Goal: Book appointment/travel/reservation

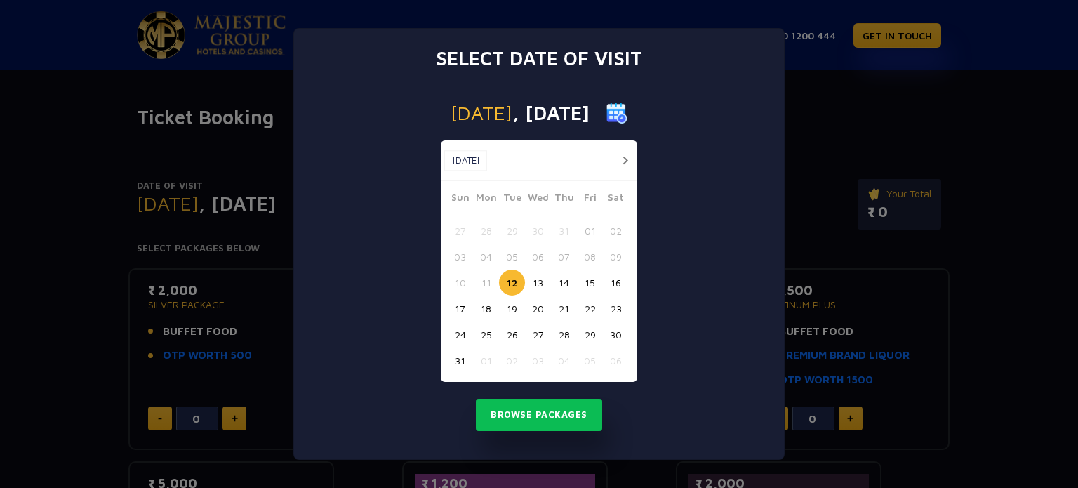
click at [454, 305] on button "17" at bounding box center [460, 308] width 26 height 26
click at [528, 405] on button "Browse Packages" at bounding box center [539, 415] width 126 height 32
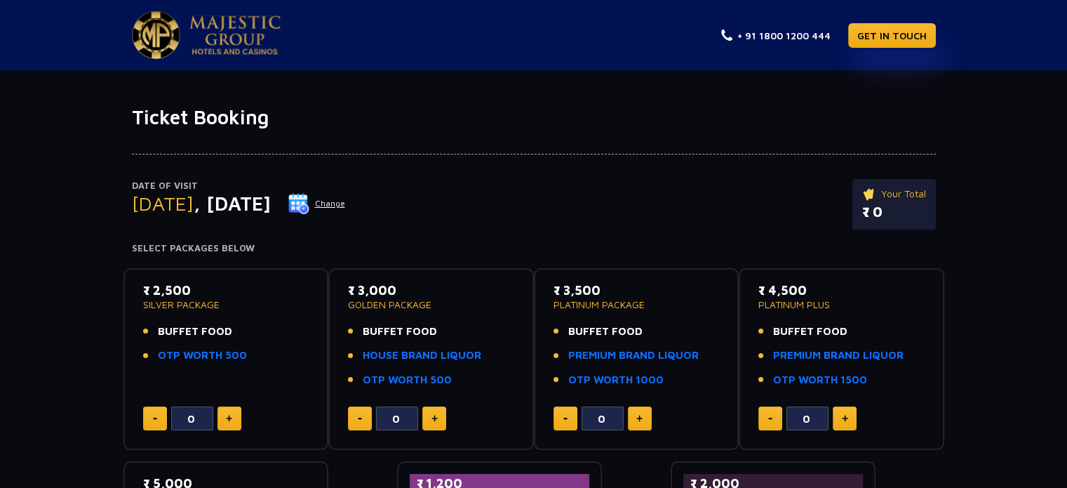
click at [309, 198] on img at bounding box center [298, 203] width 21 height 21
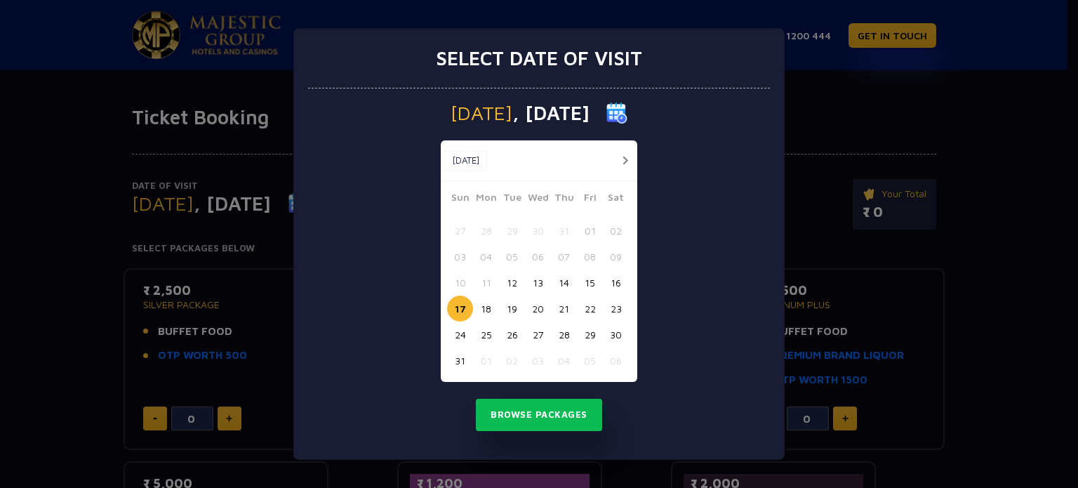
click at [467, 307] on button "17" at bounding box center [460, 308] width 26 height 26
click at [481, 311] on button "18" at bounding box center [486, 308] width 26 height 26
click at [522, 415] on button "Browse Packages" at bounding box center [539, 415] width 126 height 32
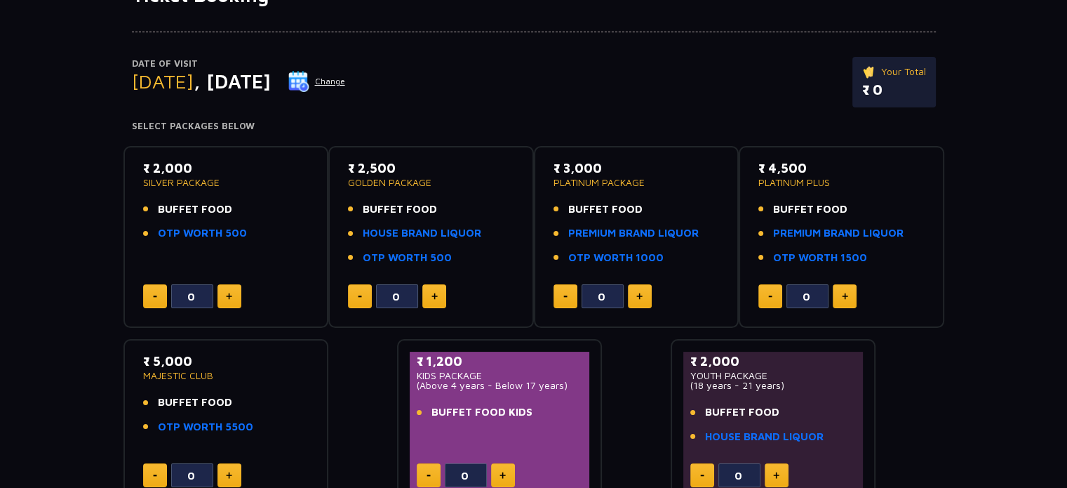
scroll to position [81, 0]
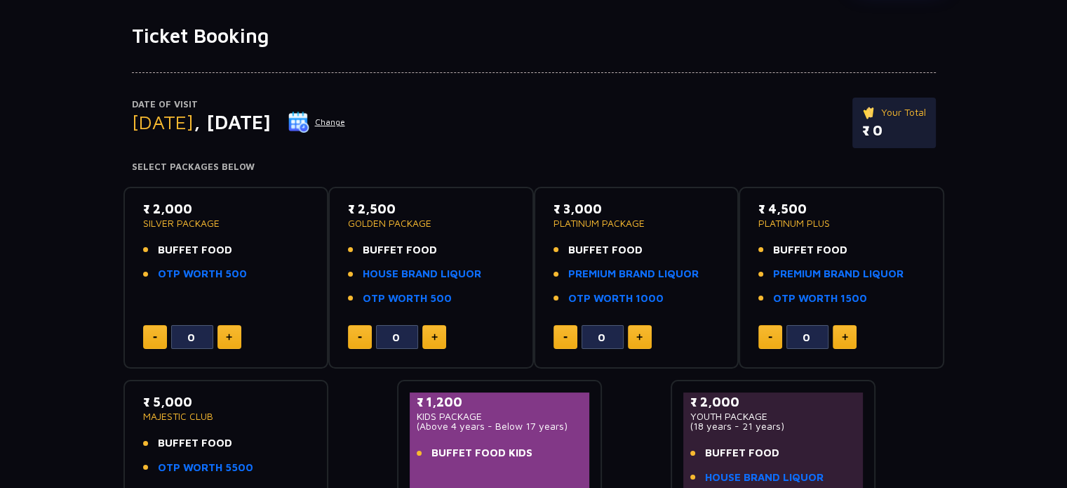
click at [239, 329] on button at bounding box center [230, 337] width 24 height 24
type input "1"
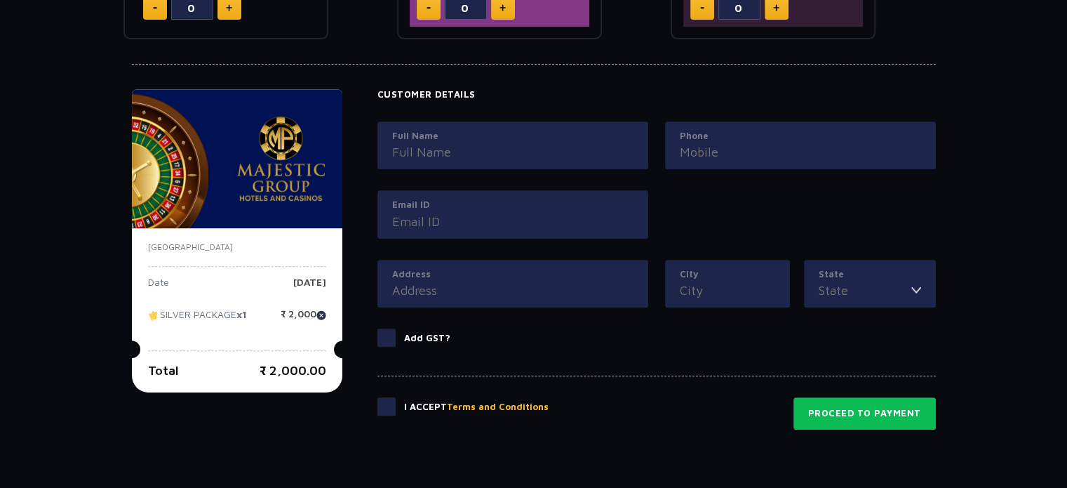
scroll to position [589, 0]
click at [733, 290] on input "City" at bounding box center [727, 290] width 95 height 19
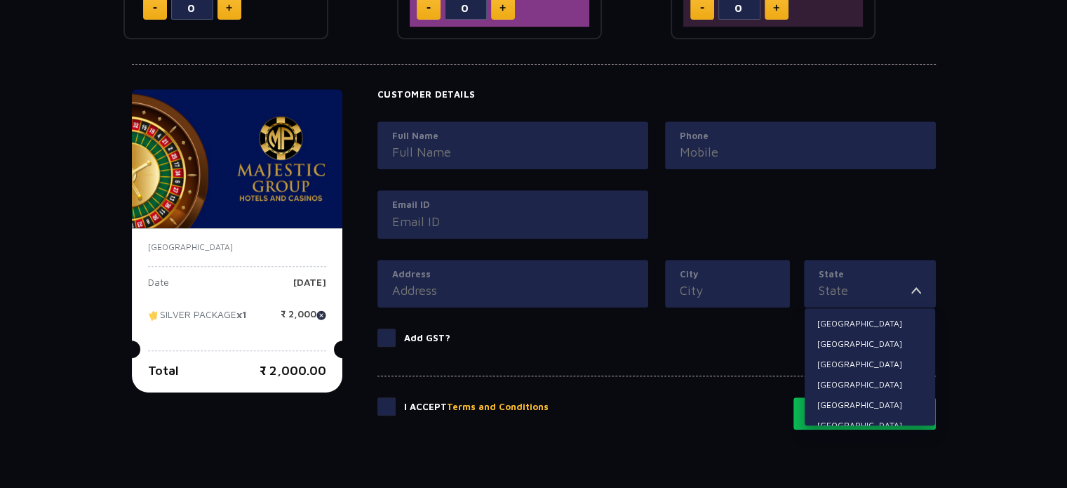
click at [831, 293] on input "State" at bounding box center [865, 290] width 93 height 19
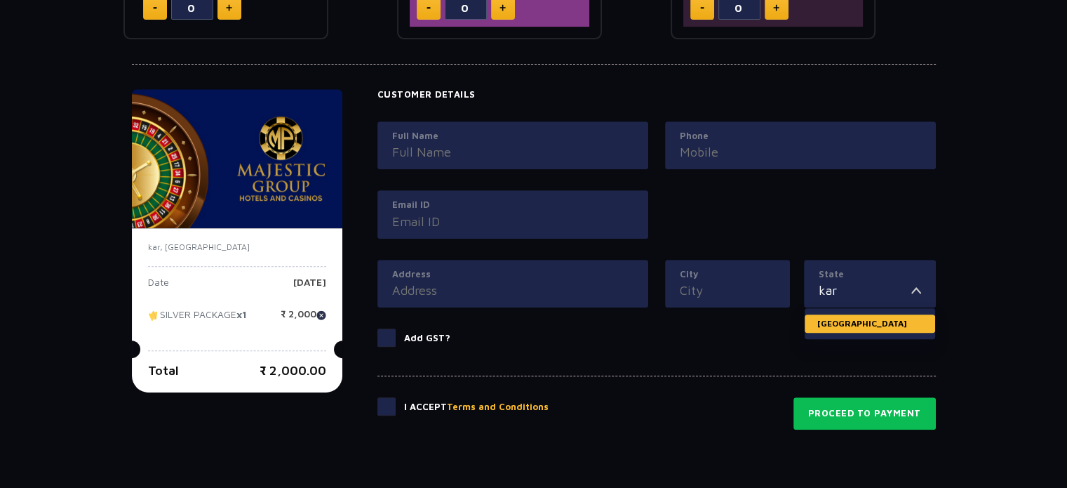
click at [840, 323] on li "[GEOGRAPHIC_DATA]" at bounding box center [870, 323] width 131 height 18
type input "[GEOGRAPHIC_DATA]"
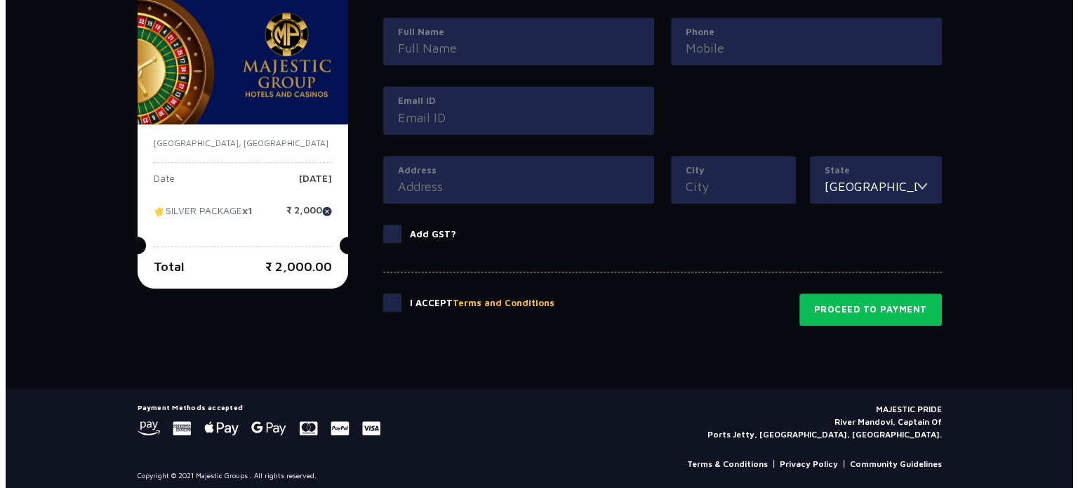
scroll to position [697, 0]
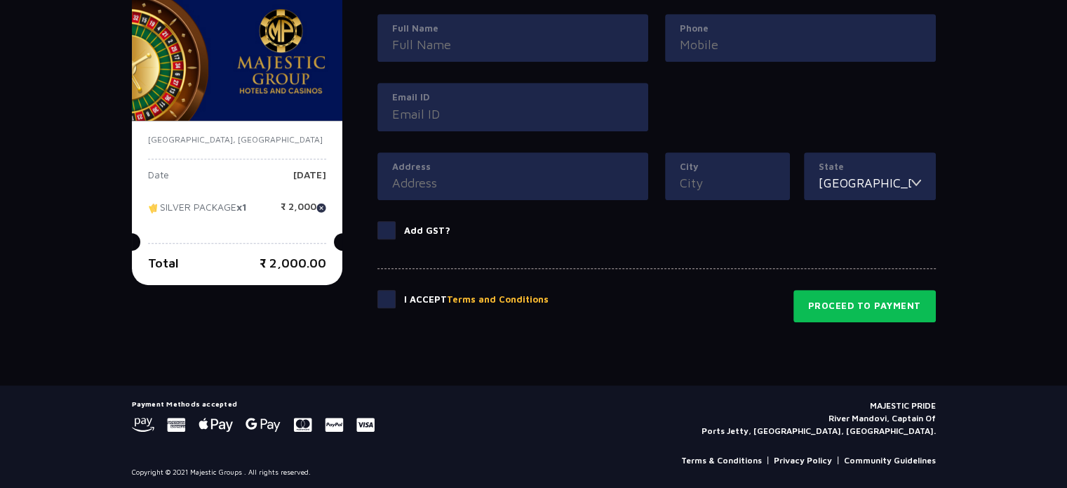
click at [392, 221] on span at bounding box center [387, 230] width 18 height 18
click at [0, 0] on input "Add GST?" at bounding box center [0, 0] width 0 height 0
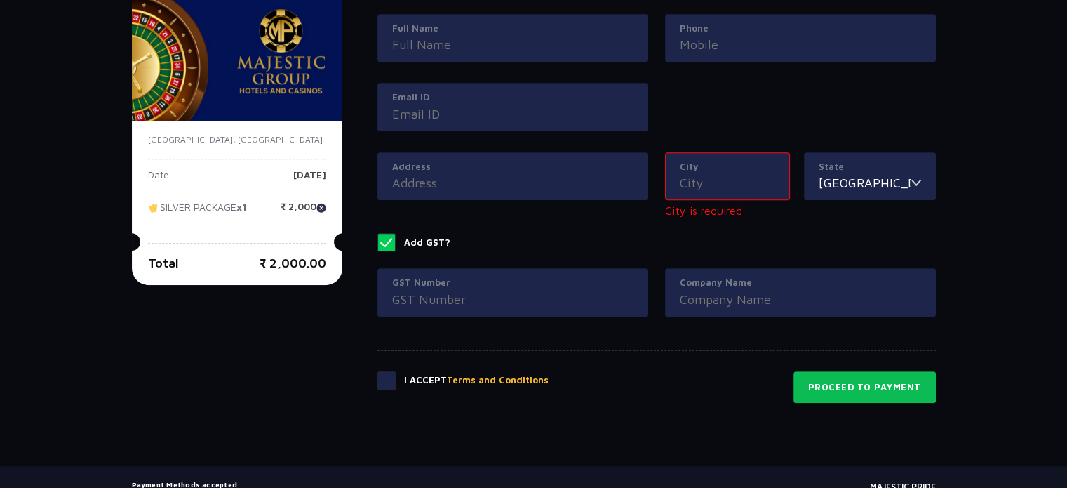
click at [389, 236] on span at bounding box center [387, 242] width 18 height 18
click at [0, 0] on input "Add GST?" at bounding box center [0, 0] width 0 height 0
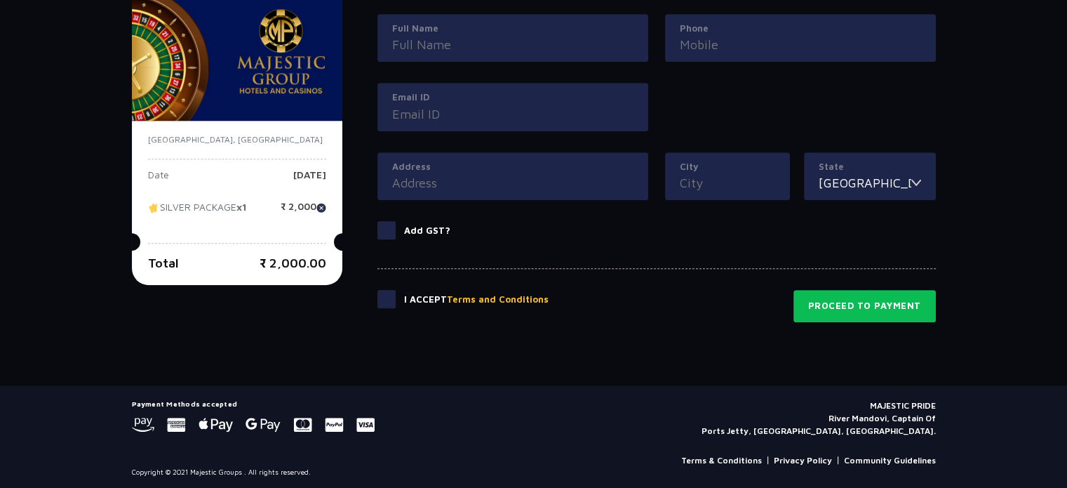
click at [681, 173] on input "City" at bounding box center [727, 182] width 95 height 19
type input "a"
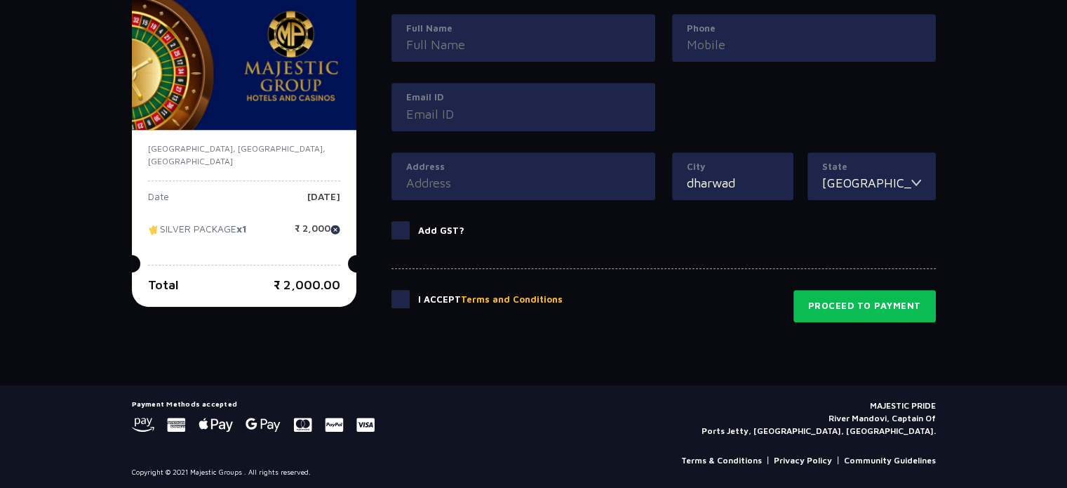
type input "dharwad"
click at [392, 222] on span at bounding box center [401, 230] width 18 height 18
click at [0, 0] on input "Add GST?" at bounding box center [0, 0] width 0 height 0
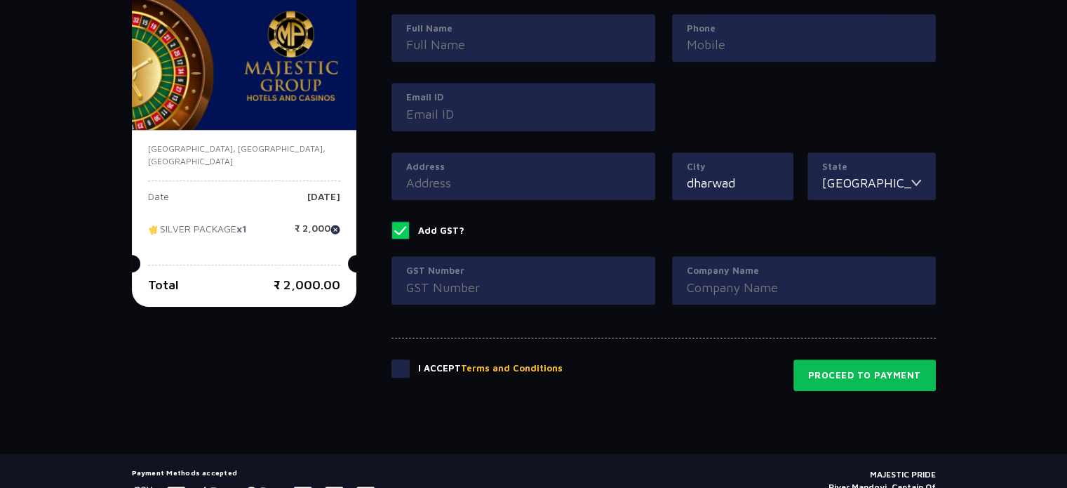
click at [392, 222] on span at bounding box center [401, 230] width 18 height 18
click at [0, 0] on input "Add GST?" at bounding box center [0, 0] width 0 height 0
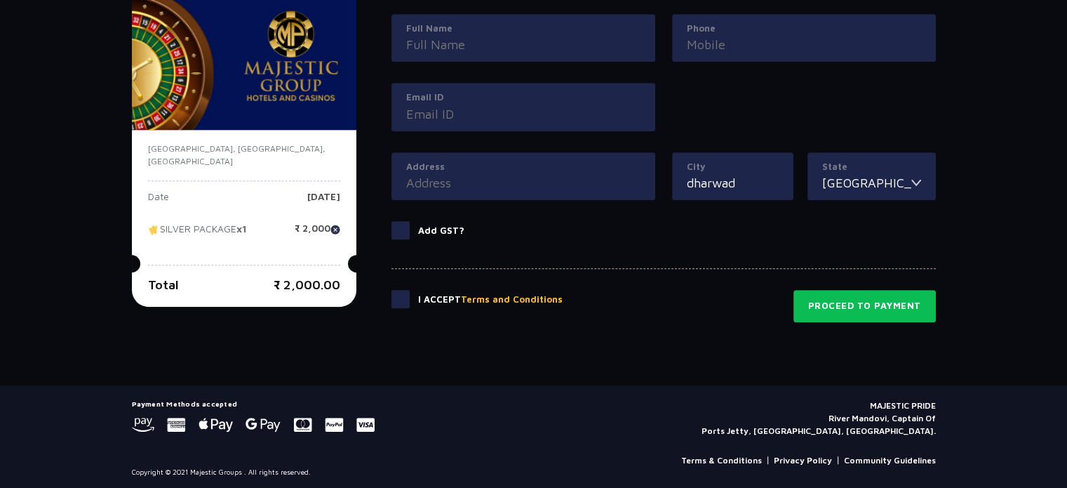
click at [392, 295] on span at bounding box center [401, 299] width 18 height 18
click at [0, 0] on input "checkbox" at bounding box center [0, 0] width 0 height 0
click at [502, 297] on button "Terms and Conditions" at bounding box center [512, 300] width 102 height 14
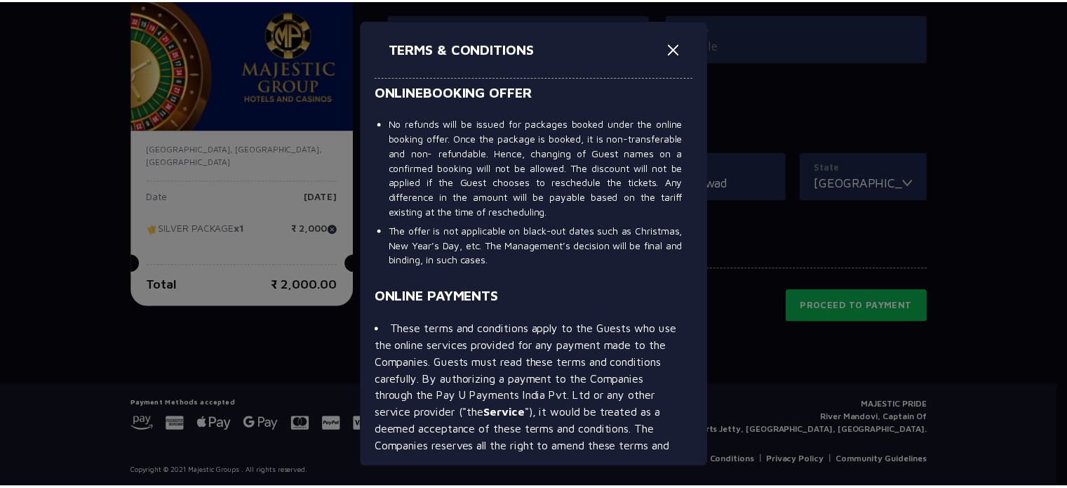
scroll to position [2094, 0]
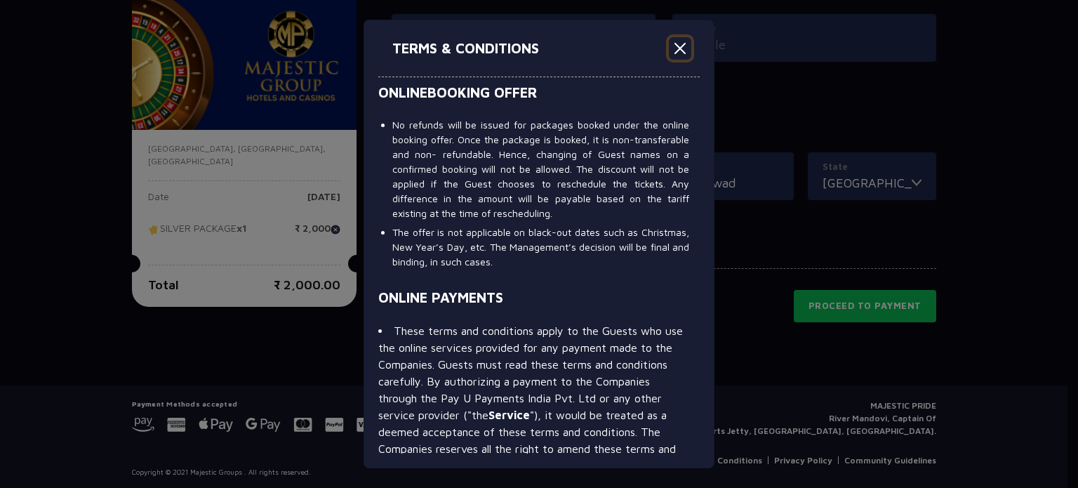
click at [676, 40] on button "Close" at bounding box center [680, 48] width 22 height 22
